Goal: Navigation & Orientation: Find specific page/section

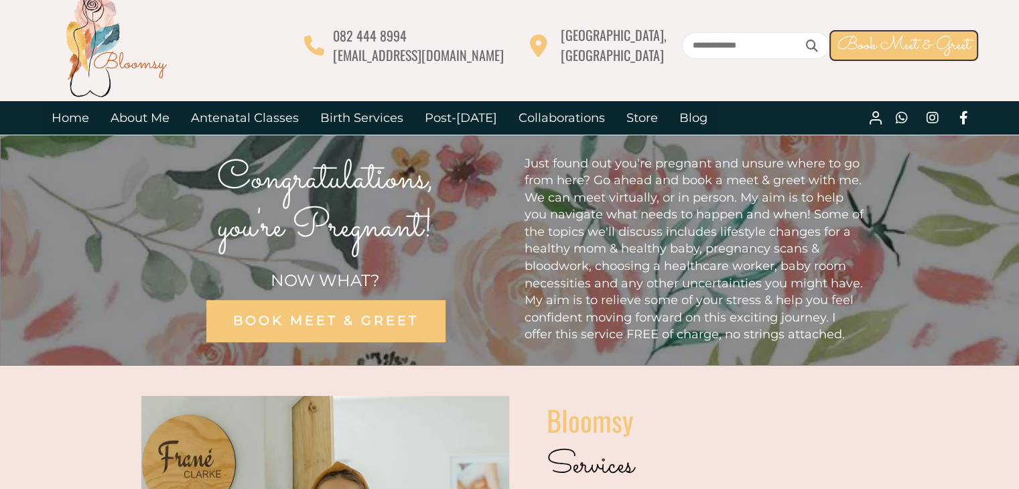
scroll to position [4, 0]
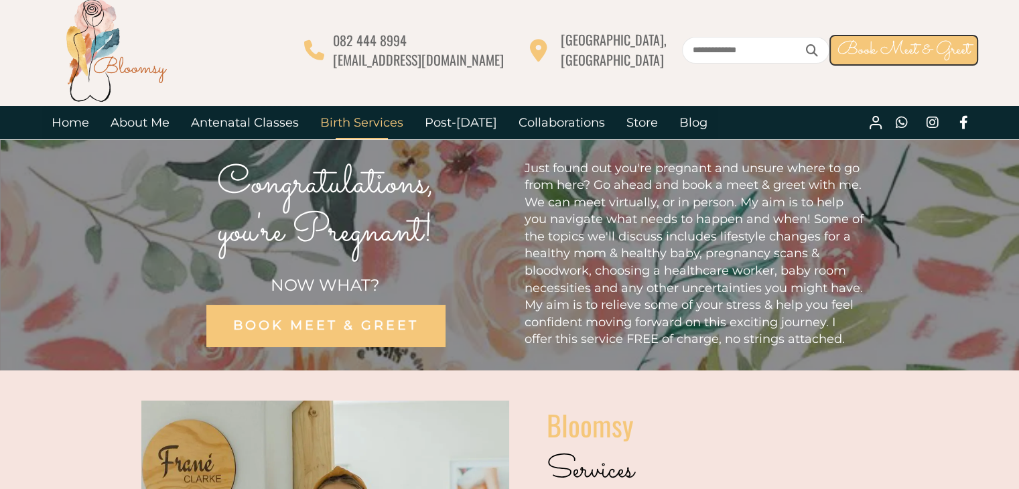
click at [350, 127] on link "Birth Services" at bounding box center [362, 122] width 105 height 33
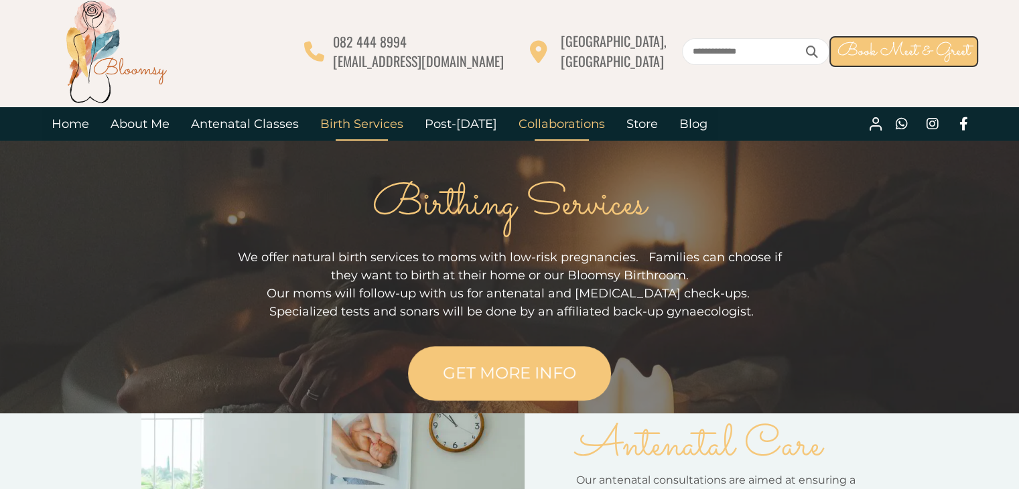
scroll to position [3, 0]
click at [628, 124] on link "Store" at bounding box center [642, 123] width 53 height 33
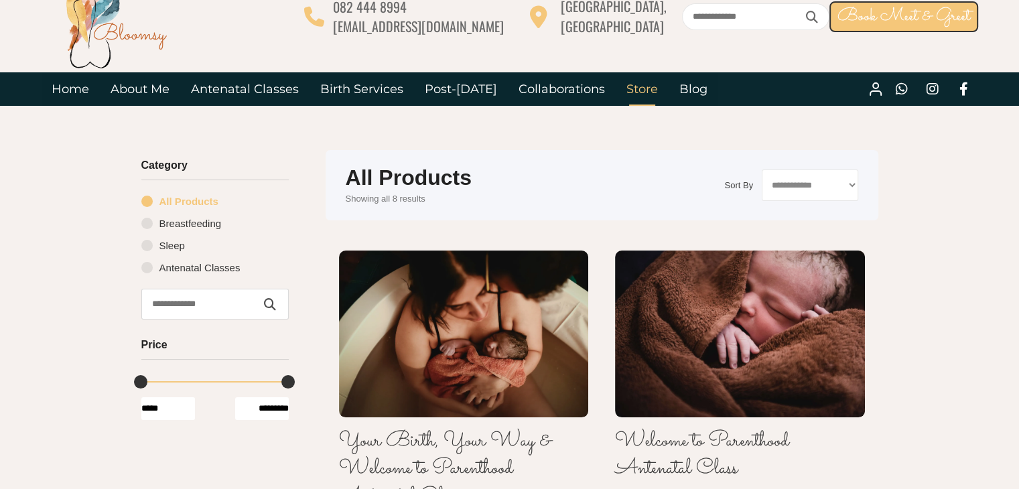
scroll to position [34, 0]
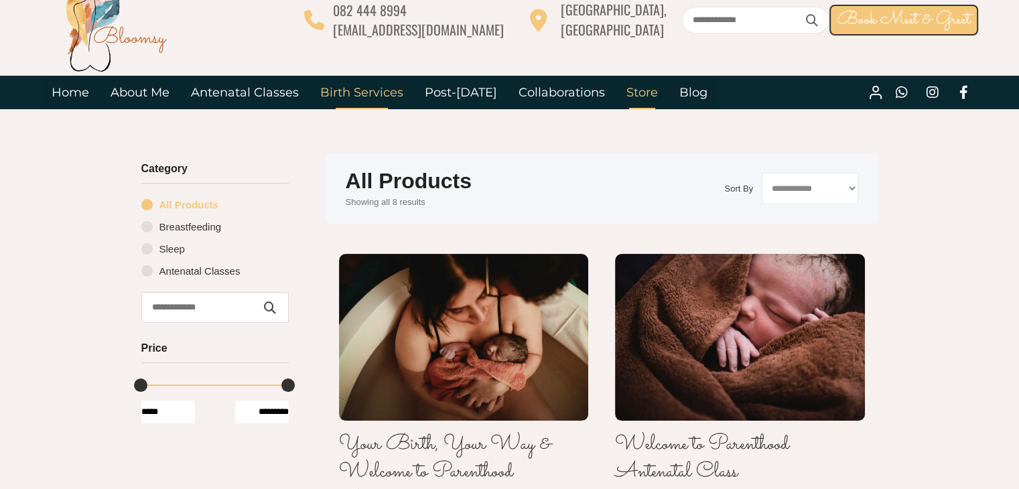
click at [348, 81] on link "Birth Services" at bounding box center [362, 92] width 105 height 33
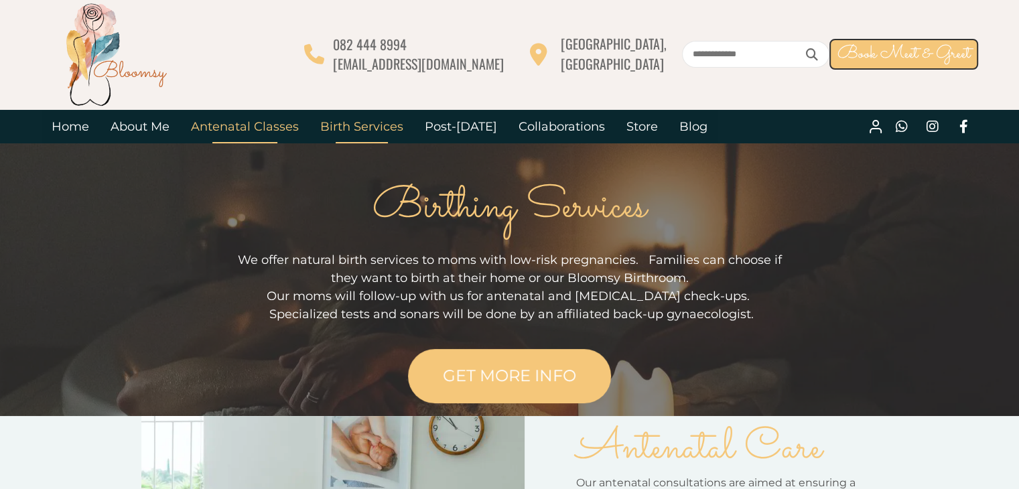
click at [273, 127] on link "Antenatal Classes" at bounding box center [244, 126] width 129 height 33
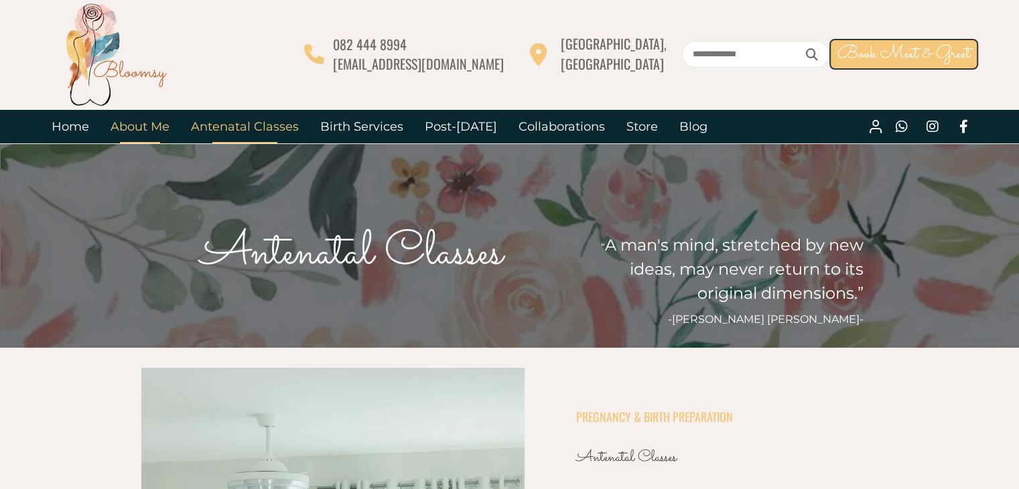
click at [154, 121] on link "About Me" at bounding box center [140, 126] width 80 height 33
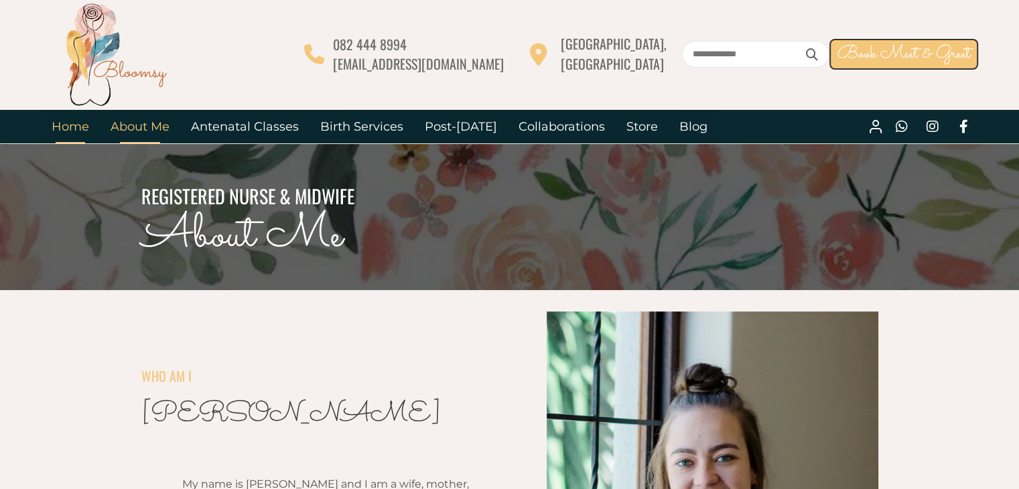
click at [84, 127] on link "Home" at bounding box center [70, 126] width 59 height 33
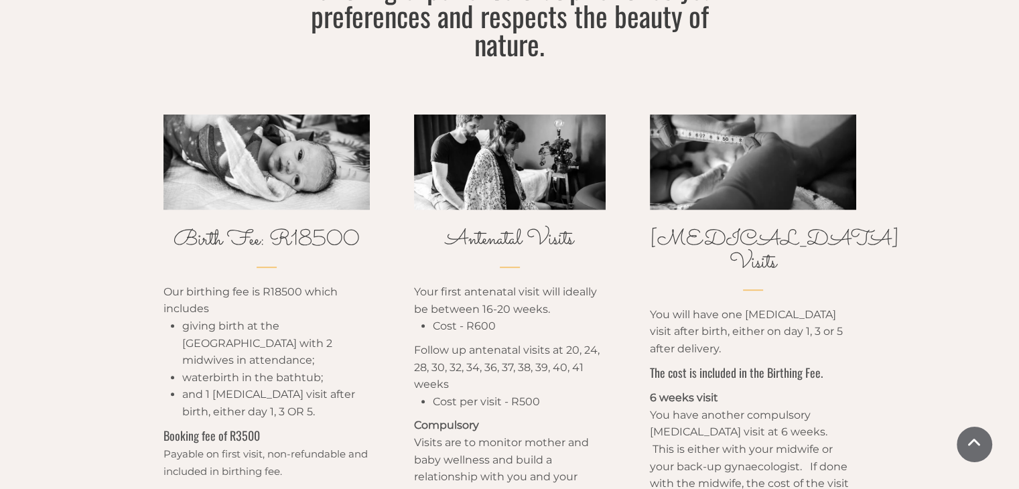
scroll to position [5604, 0]
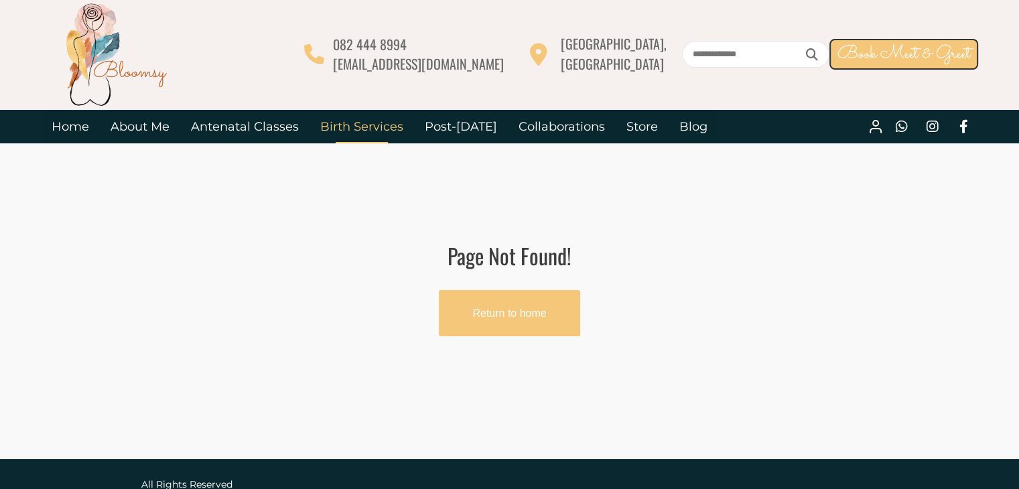
click at [351, 119] on link "Birth Services" at bounding box center [362, 126] width 105 height 33
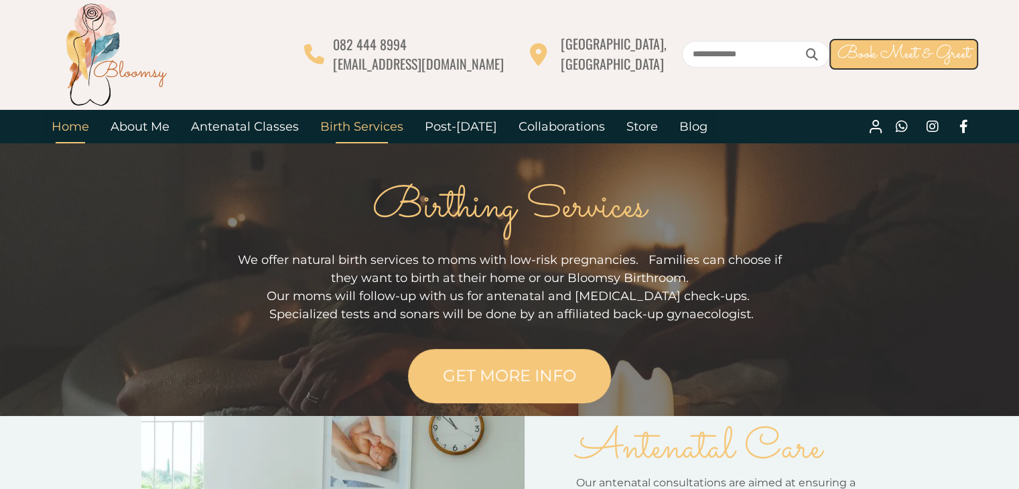
click at [78, 127] on link "Home" at bounding box center [70, 126] width 59 height 33
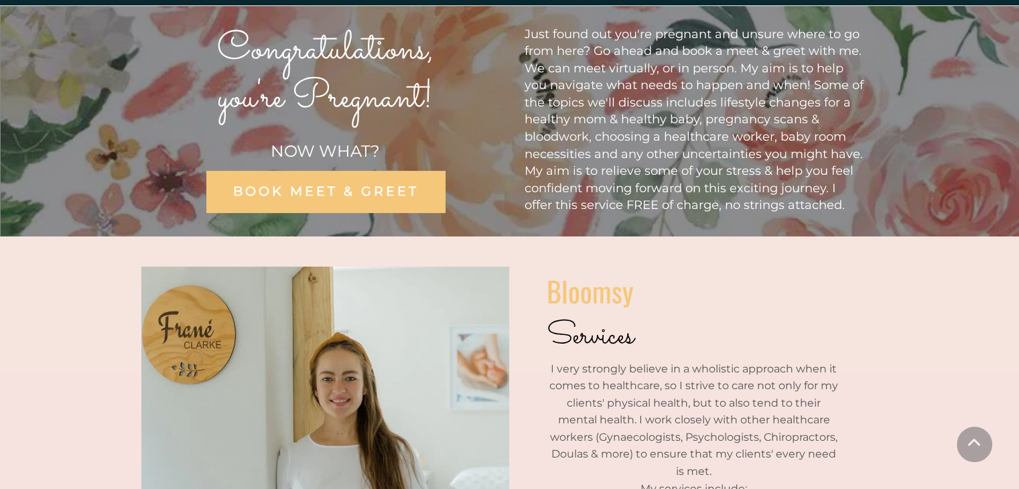
scroll to position [86, 0]
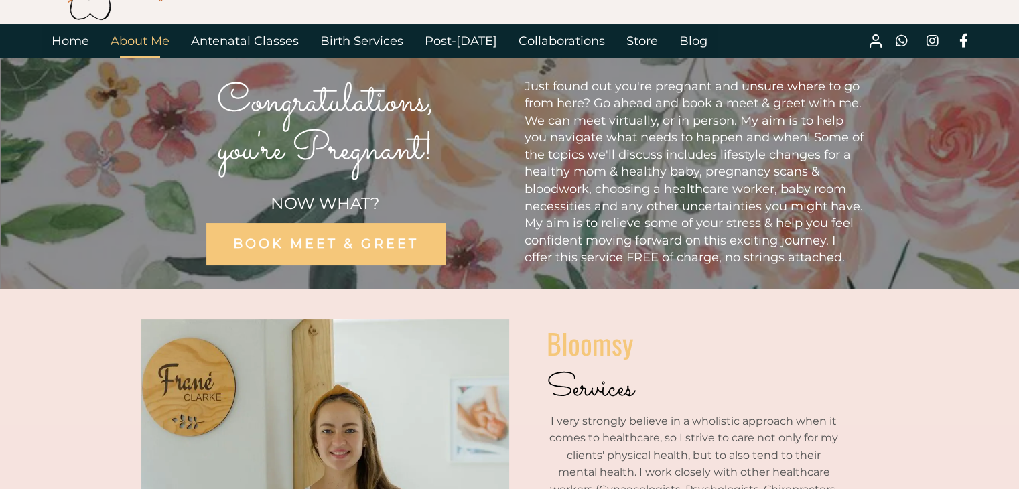
click at [155, 45] on link "About Me" at bounding box center [140, 40] width 80 height 33
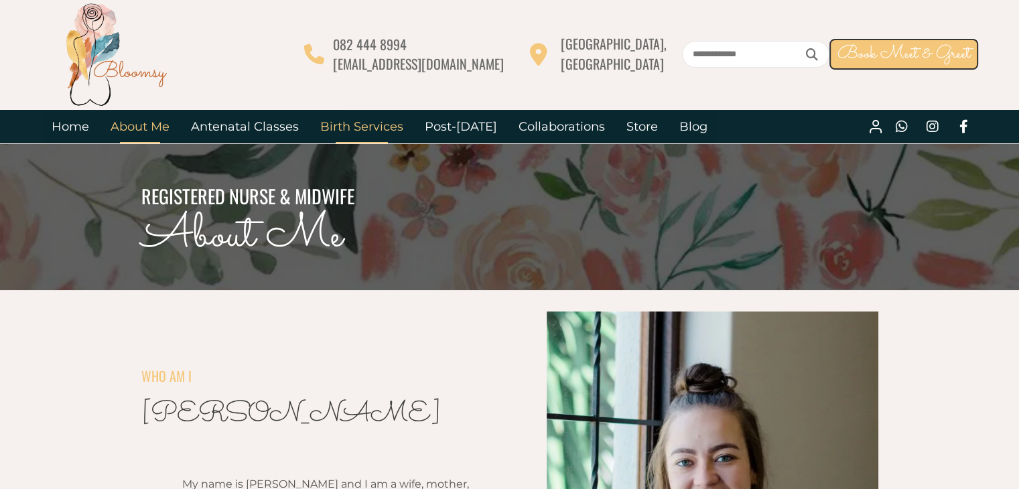
click at [349, 113] on link "Birth Services" at bounding box center [362, 126] width 105 height 33
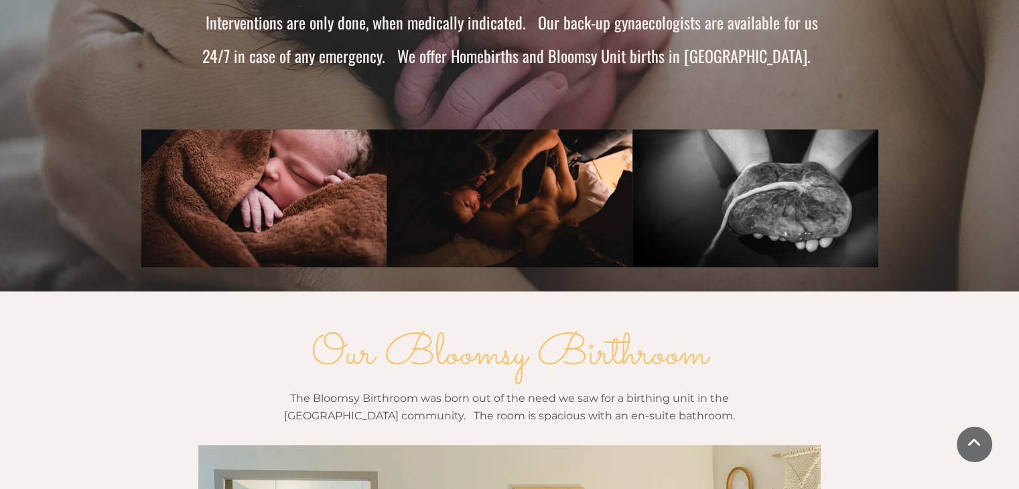
scroll to position [1045, 0]
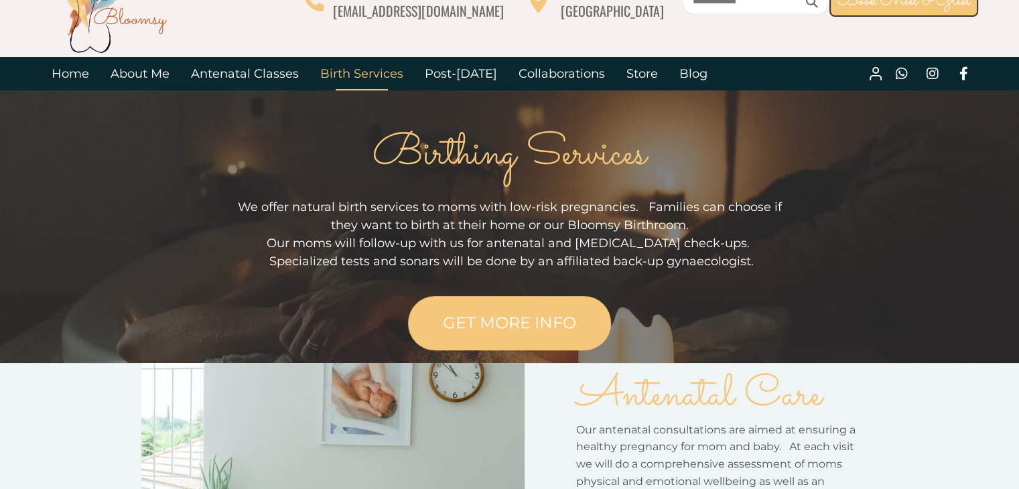
scroll to position [56, 0]
